Goal: Transaction & Acquisition: Purchase product/service

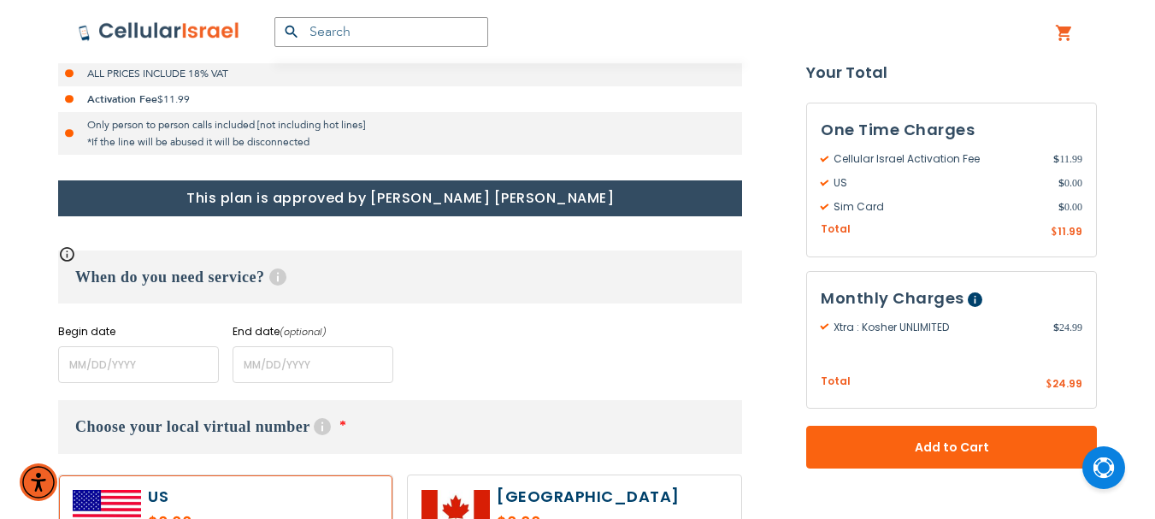
scroll to position [684, 0]
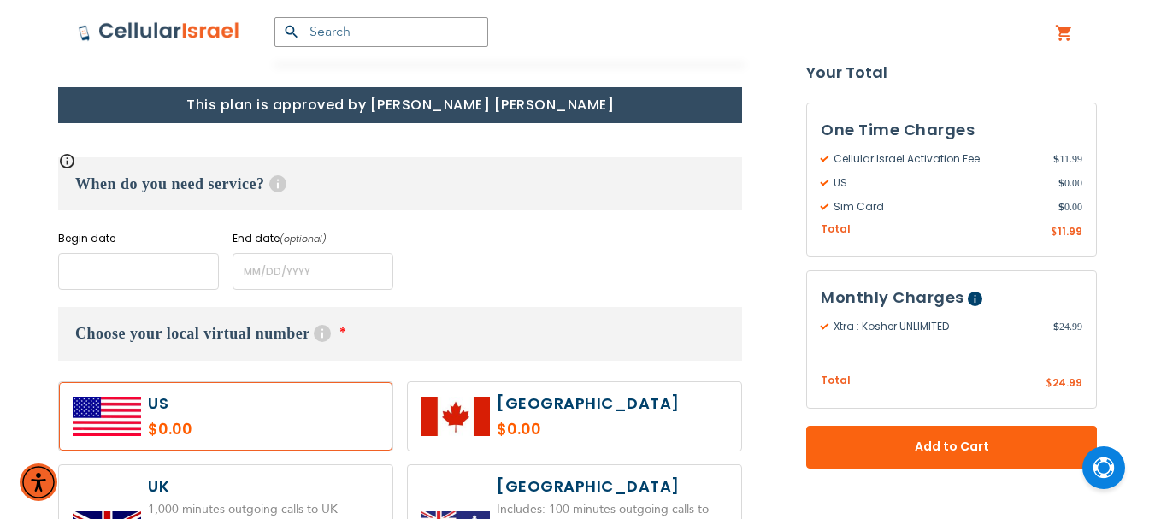
click at [75, 270] on input "name" at bounding box center [138, 271] width 161 height 37
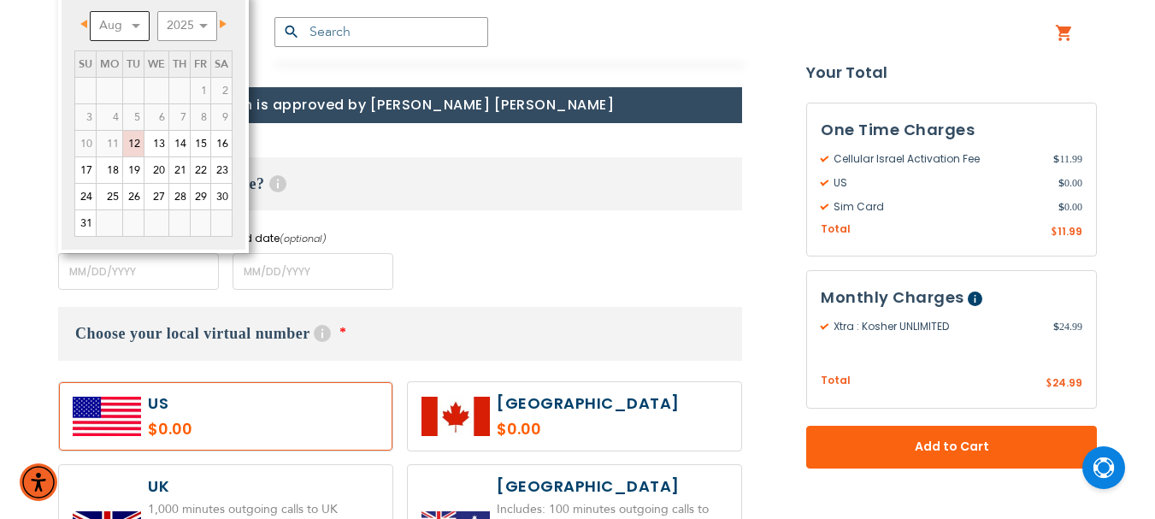
click at [133, 22] on select "Aug Sep Oct Nov Dec" at bounding box center [120, 26] width 60 height 30
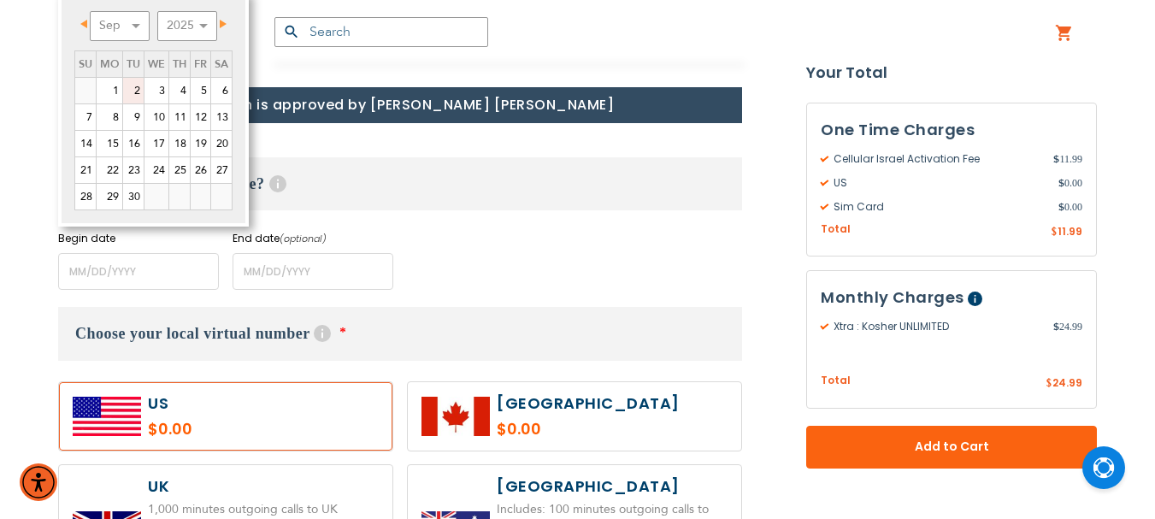
click at [138, 90] on link "2" at bounding box center [133, 91] width 21 height 26
type input "[DATE]"
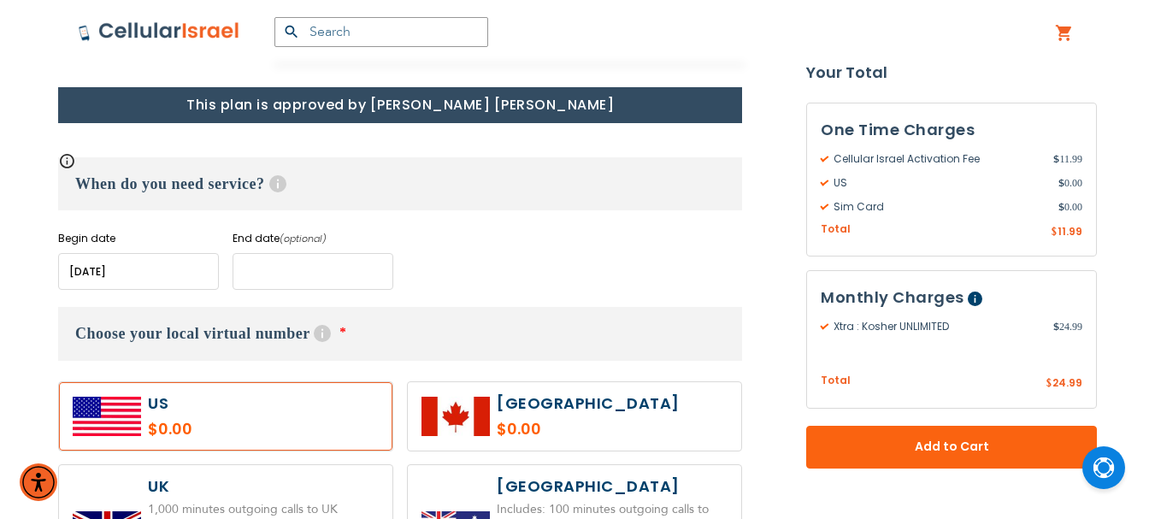
click at [290, 274] on input "name" at bounding box center [313, 271] width 161 height 37
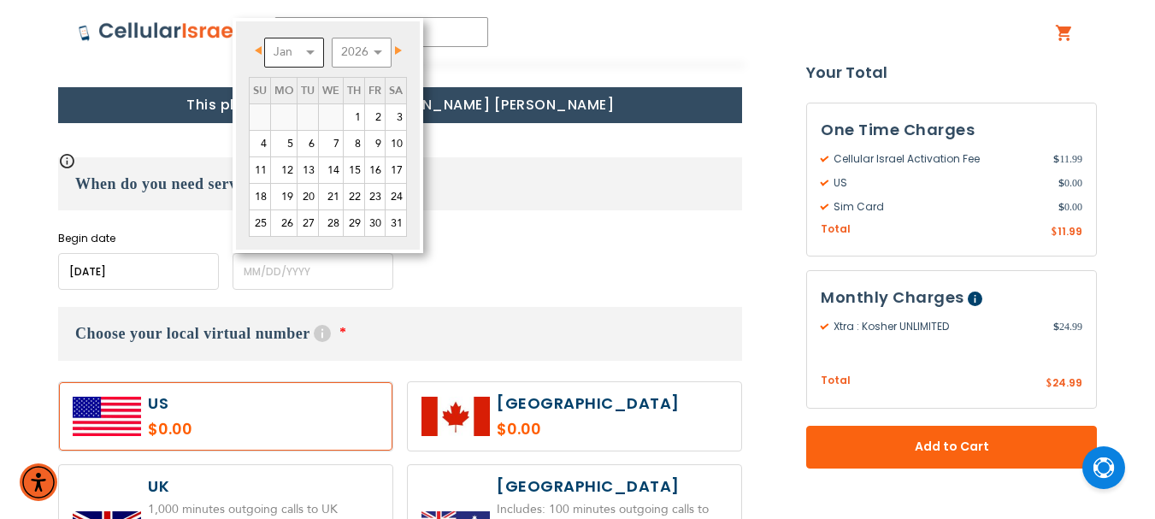
click at [311, 50] on select "Jan Feb Mar Apr May Jun [DATE] Aug Sep Oct Nov Dec" at bounding box center [294, 53] width 60 height 30
click at [360, 167] on link "18" at bounding box center [354, 170] width 21 height 26
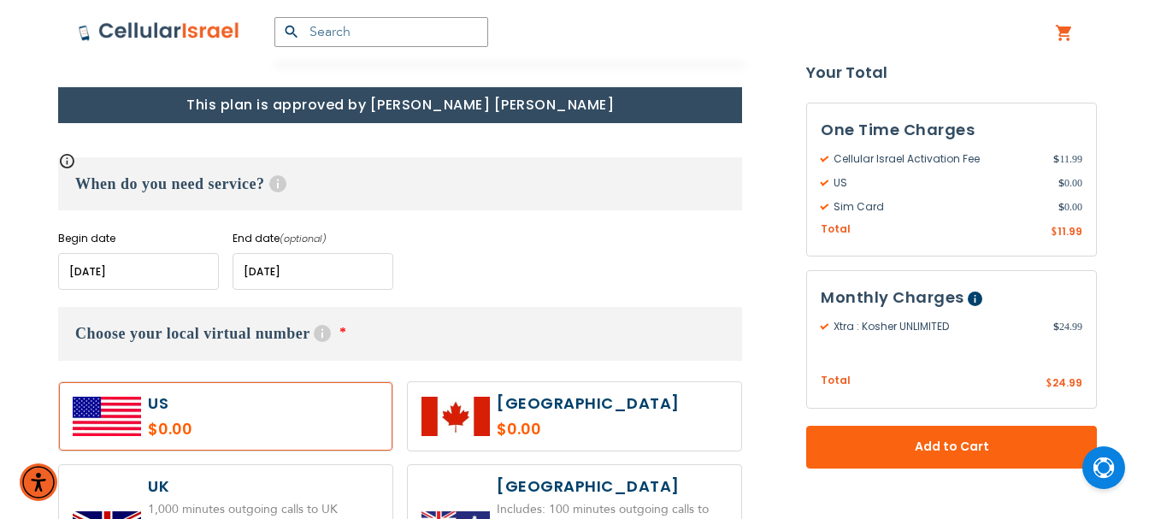
click at [285, 275] on input "name" at bounding box center [313, 271] width 161 height 37
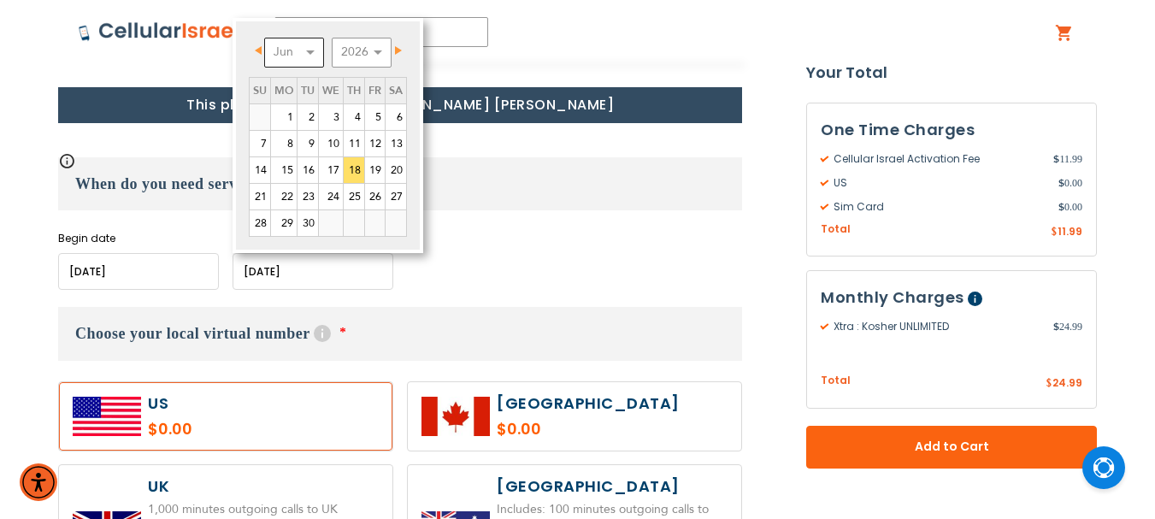
click at [310, 52] on select "Jan Feb Mar Apr May Jun [DATE] Aug Sep Oct Nov Dec" at bounding box center [294, 53] width 60 height 30
click at [328, 115] on link "1" at bounding box center [331, 117] width 24 height 26
type input "[DATE]"
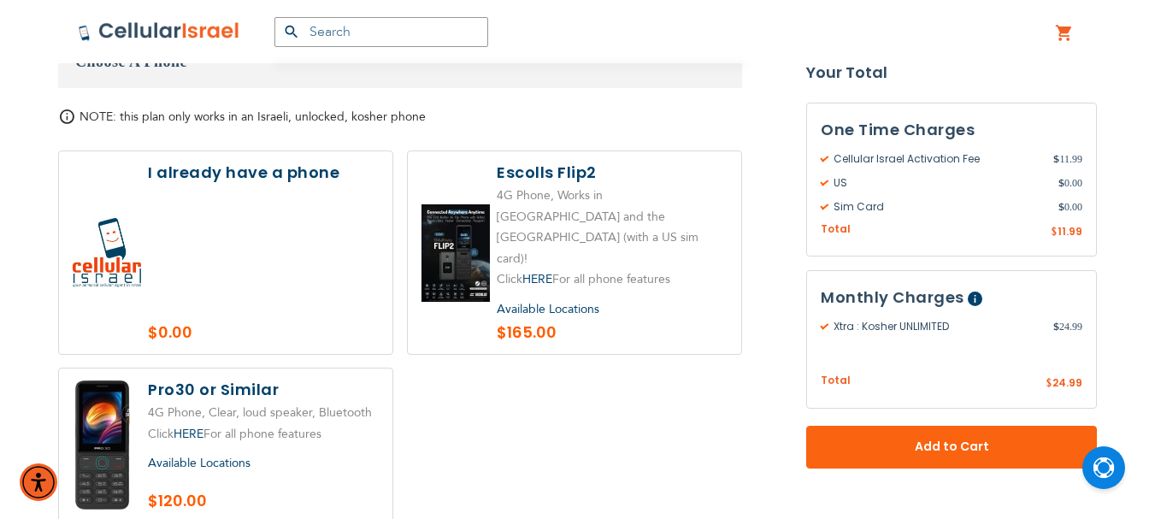
scroll to position [2138, 0]
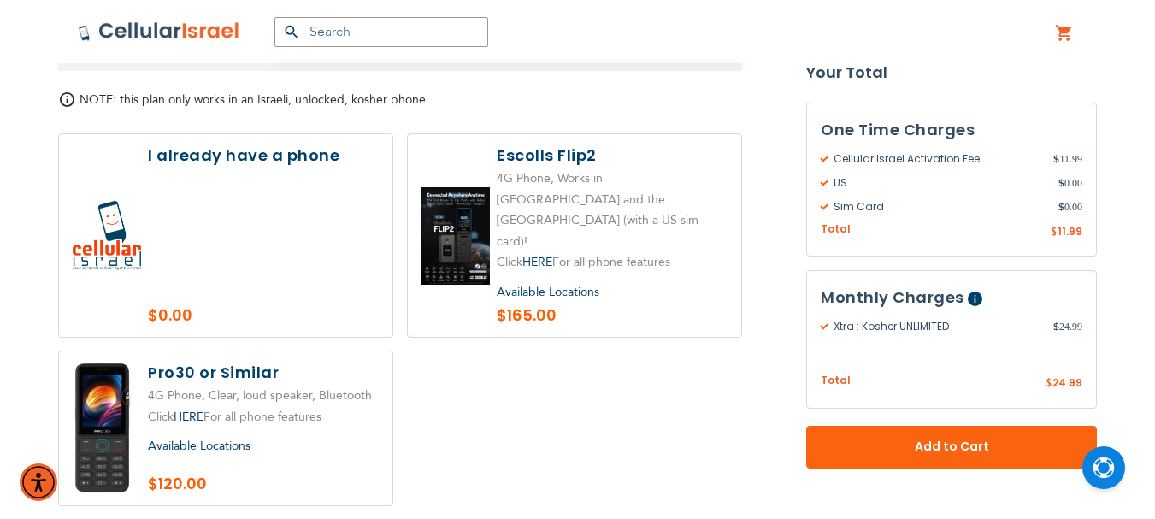
click at [171, 355] on label at bounding box center [226, 428] width 334 height 154
radio input "true"
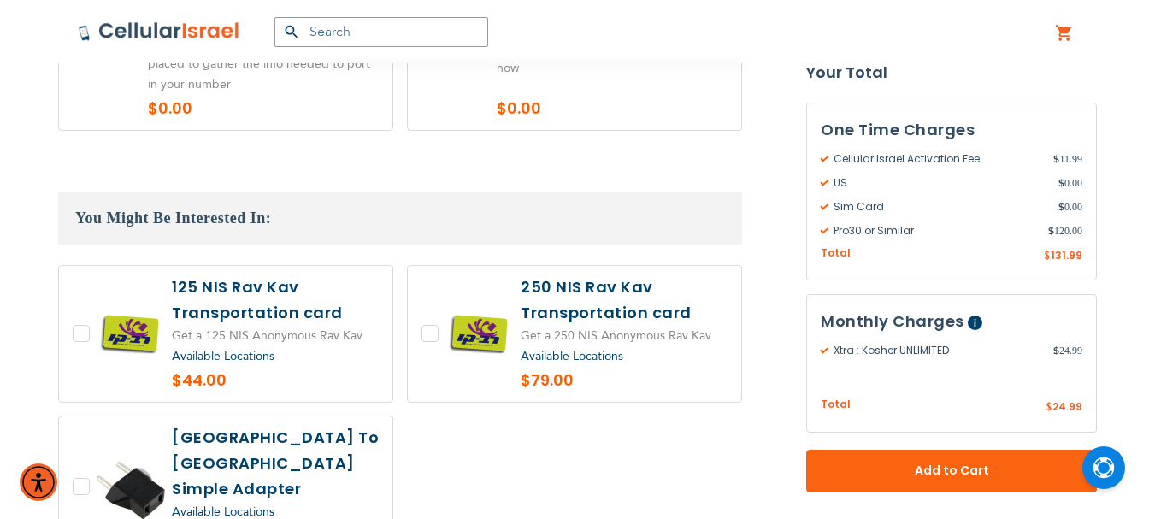
scroll to position [3592, 0]
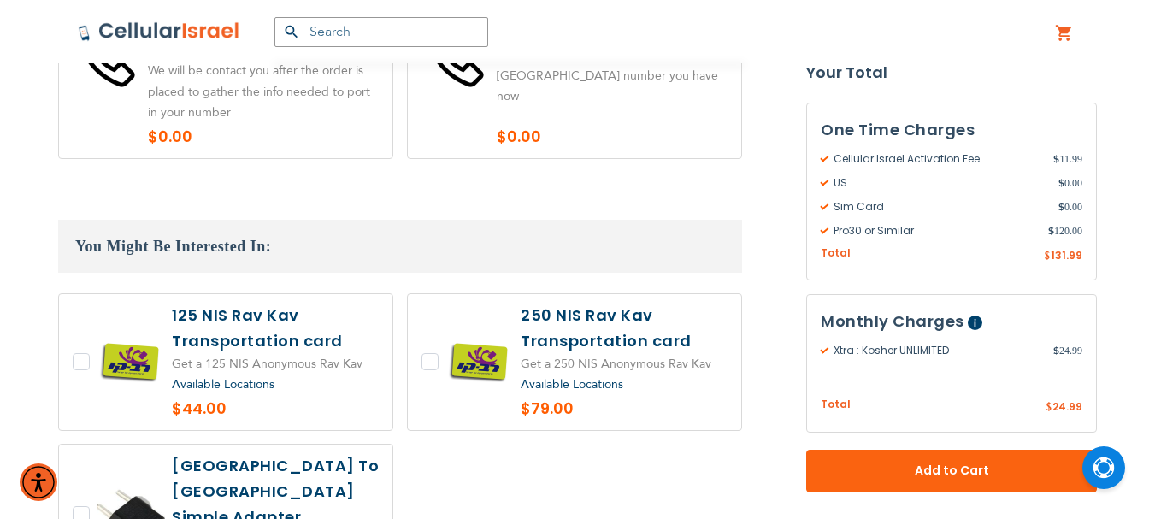
click at [205, 294] on label at bounding box center [226, 362] width 334 height 136
checkbox input "true"
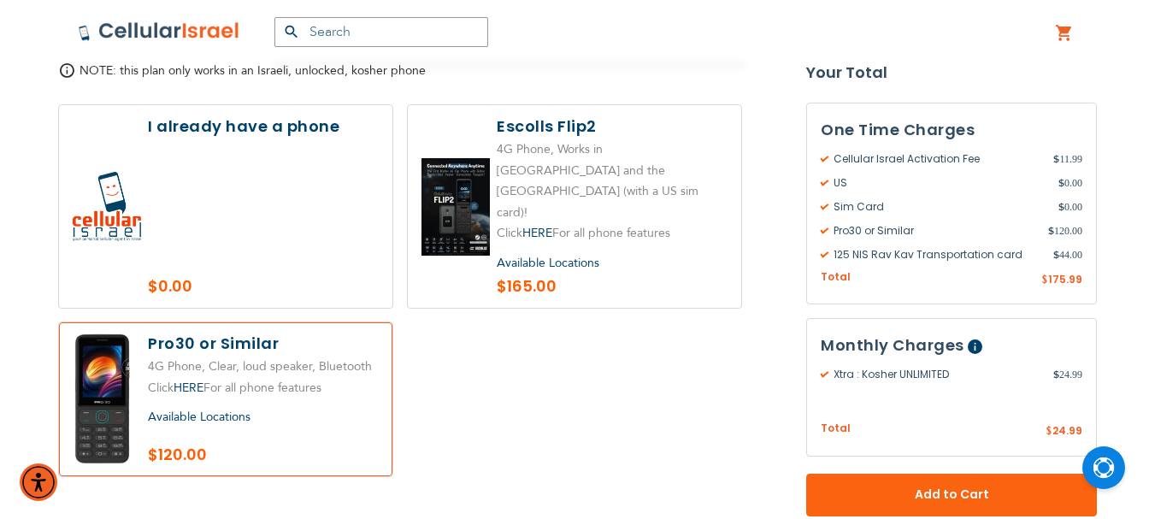
scroll to position [2138, 0]
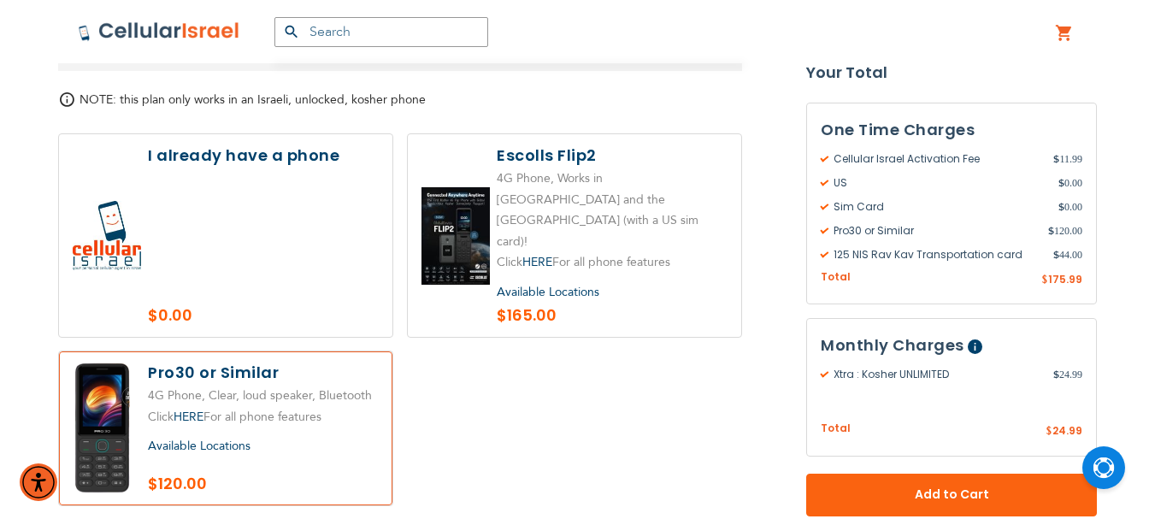
click at [280, 200] on label at bounding box center [226, 235] width 334 height 203
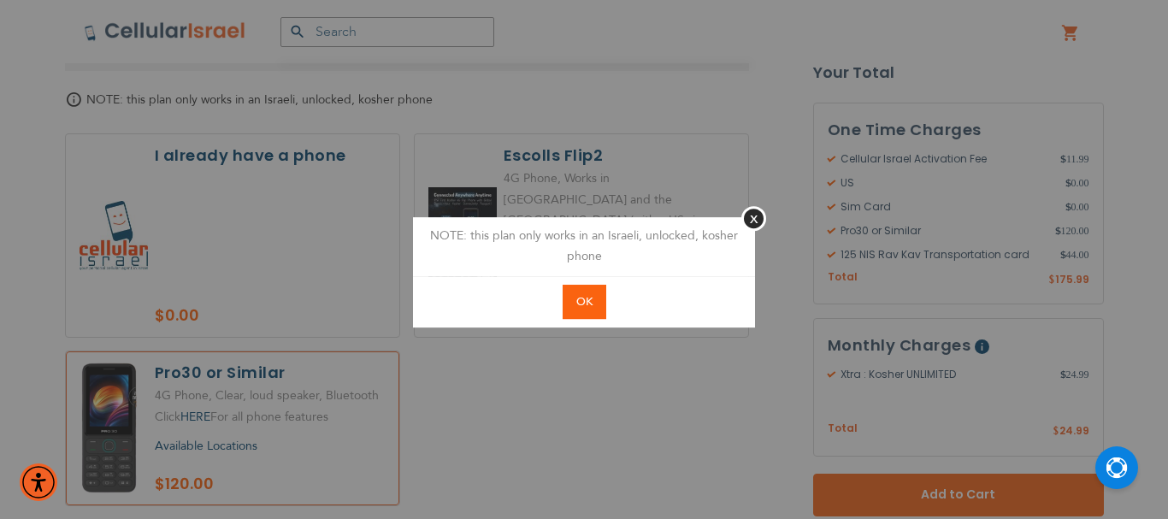
click at [592, 298] on span "OK" at bounding box center [584, 301] width 16 height 15
radio input "true"
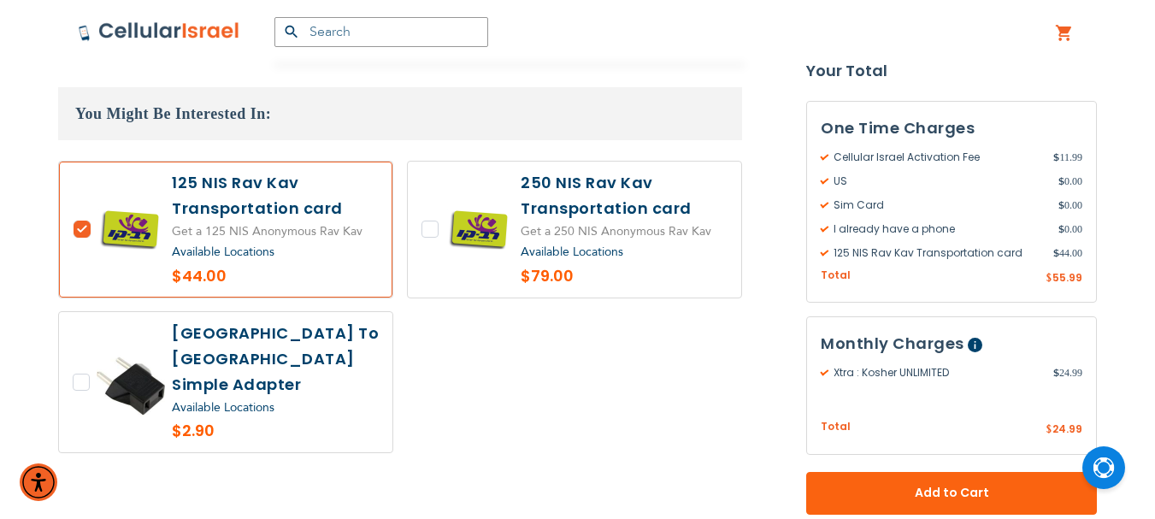
scroll to position [3639, 0]
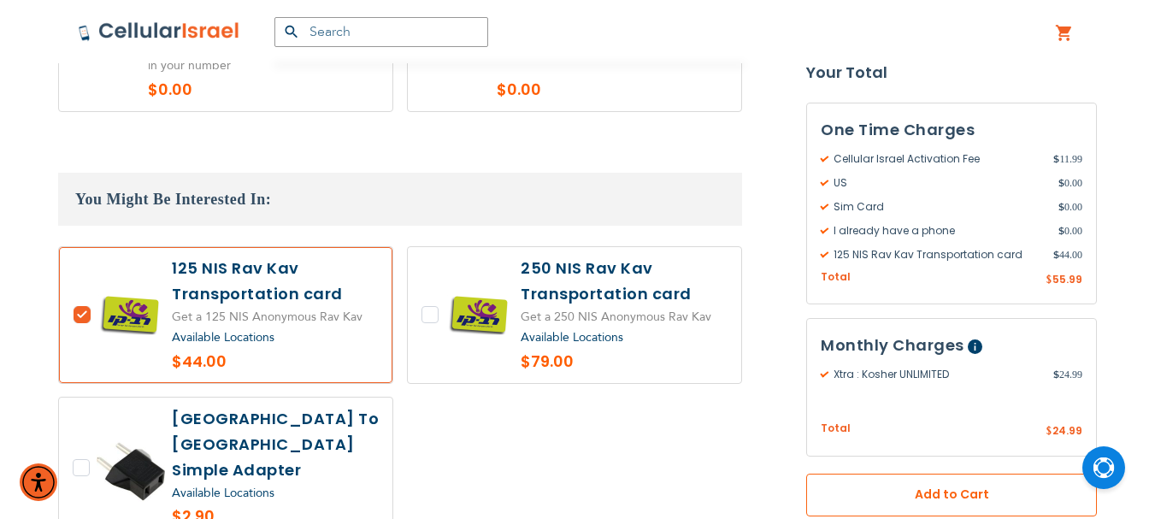
click at [960, 487] on span "Add to Cart" at bounding box center [952, 496] width 178 height 18
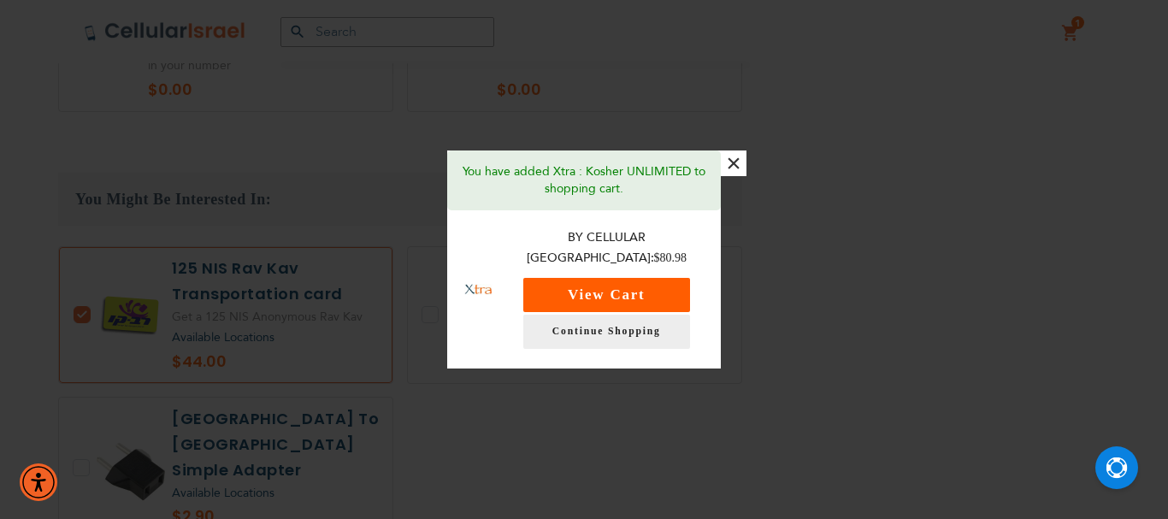
click at [606, 285] on button "View Cart" at bounding box center [606, 295] width 167 height 34
